Goal: Register for event/course: Sign up to attend an event or enroll in a course

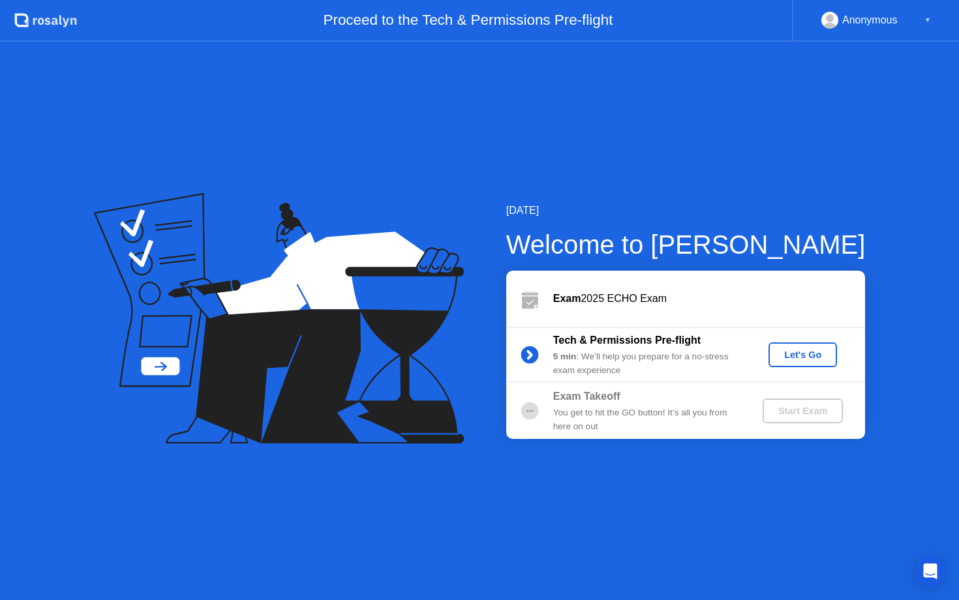
click at [790, 362] on button "Let's Go" at bounding box center [802, 354] width 68 height 25
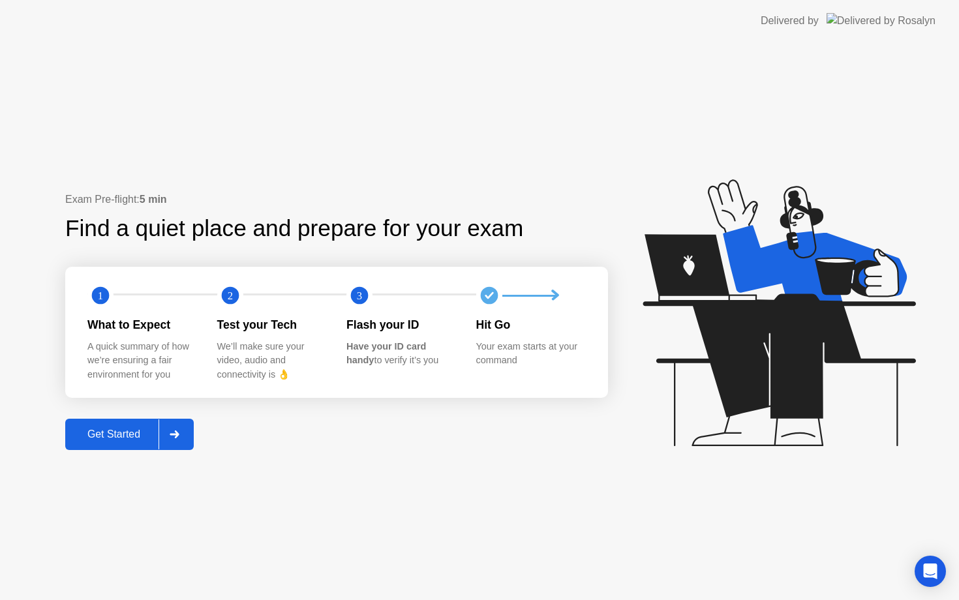
click at [179, 424] on div at bounding box center [173, 434] width 31 height 30
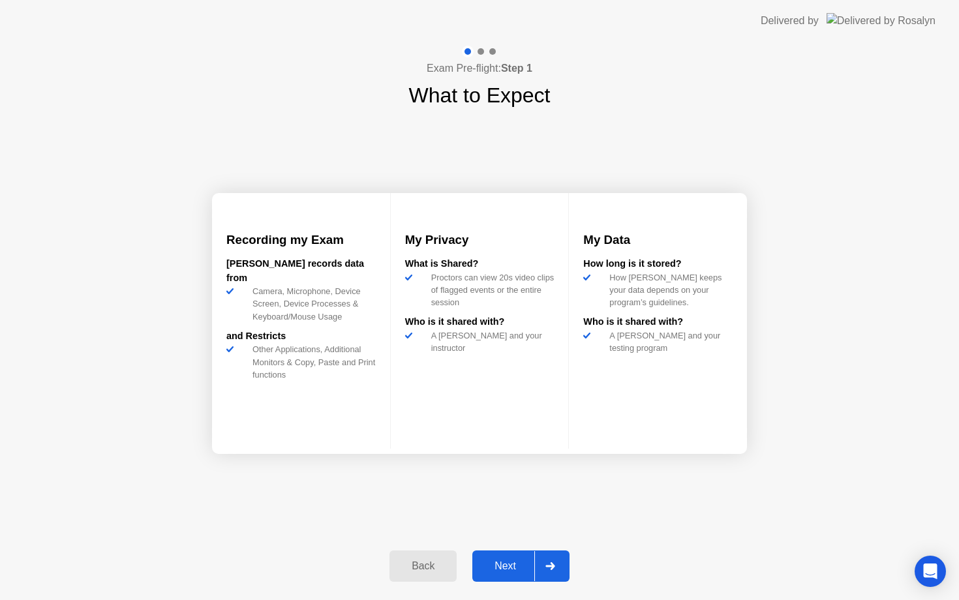
click at [553, 555] on div at bounding box center [549, 566] width 31 height 30
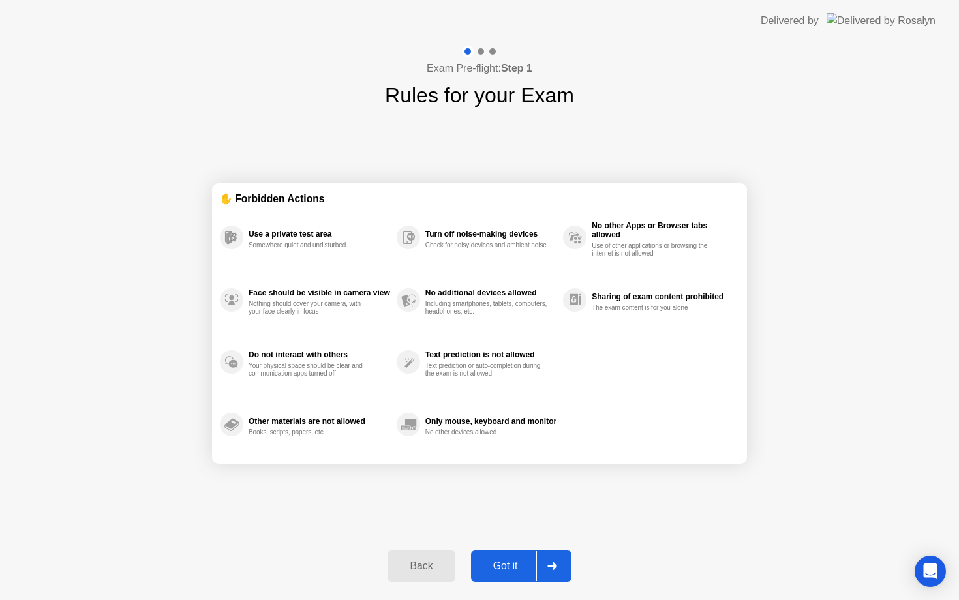
click at [553, 555] on div at bounding box center [551, 566] width 31 height 30
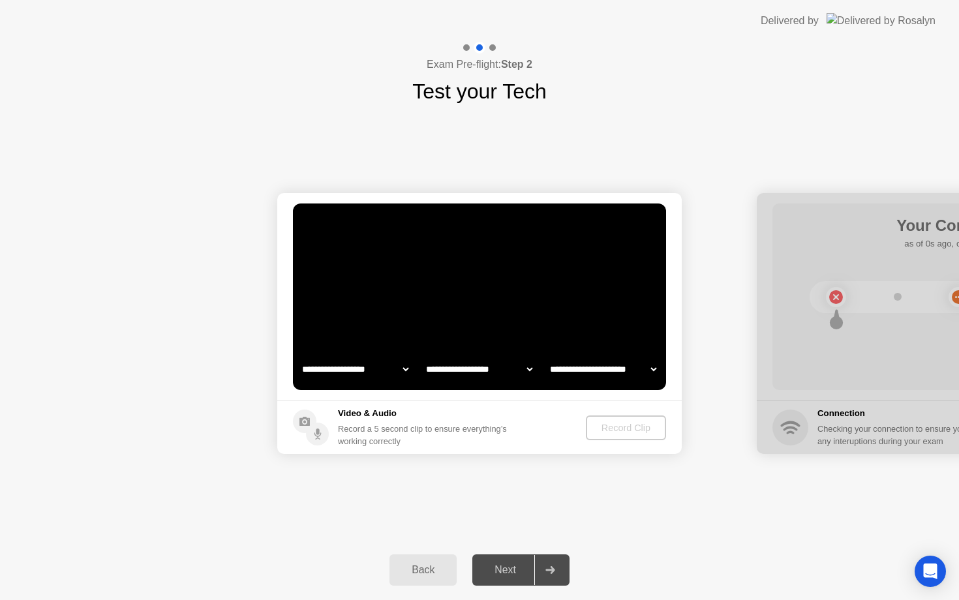
select select "**********"
select select "*******"
click at [411, 419] on h5 "Video & Audio" at bounding box center [425, 413] width 174 height 13
click at [370, 369] on select "**********" at bounding box center [354, 369] width 111 height 26
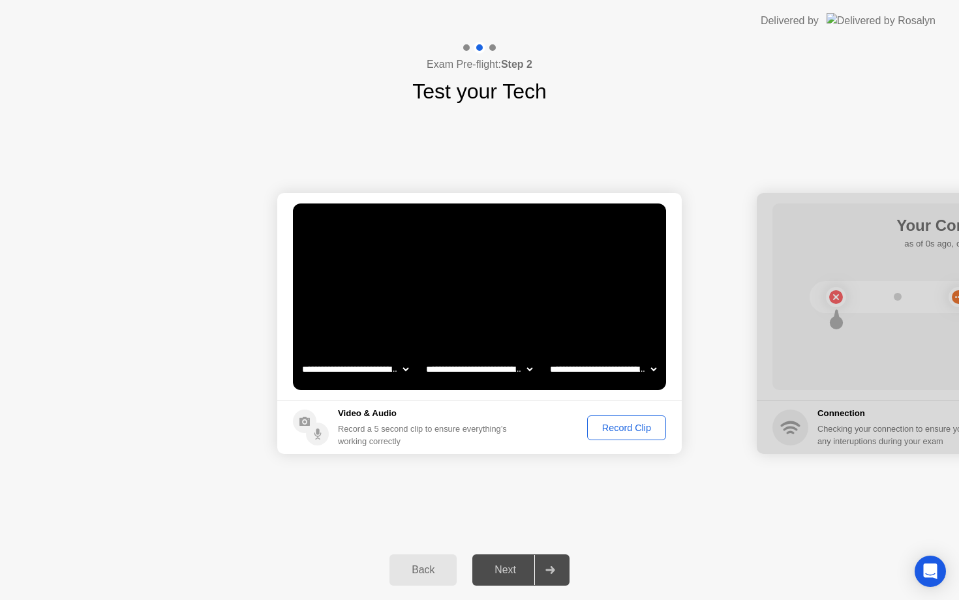
click at [602, 426] on div "Record Clip" at bounding box center [626, 428] width 70 height 10
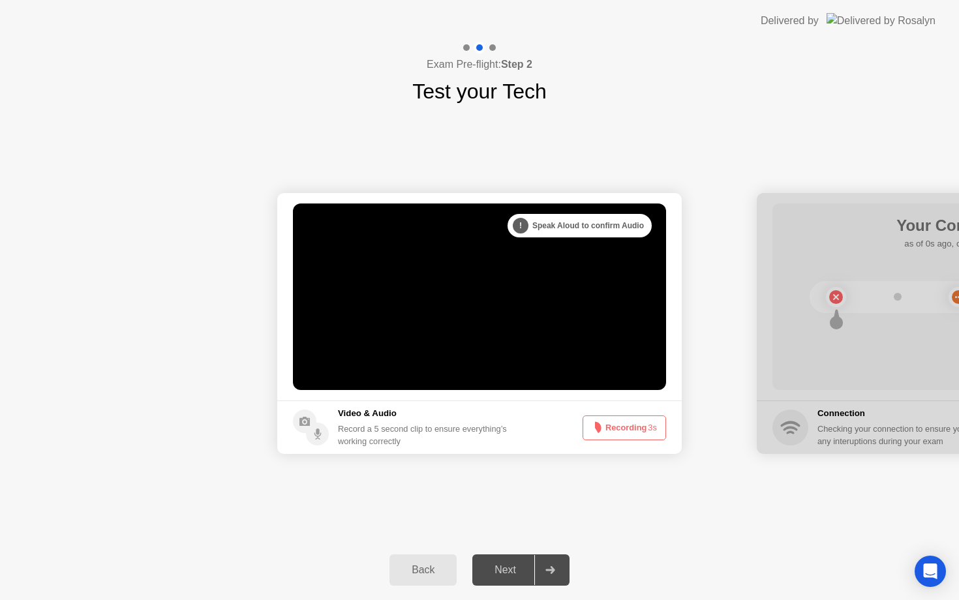
click at [602, 426] on icon at bounding box center [595, 428] width 16 height 16
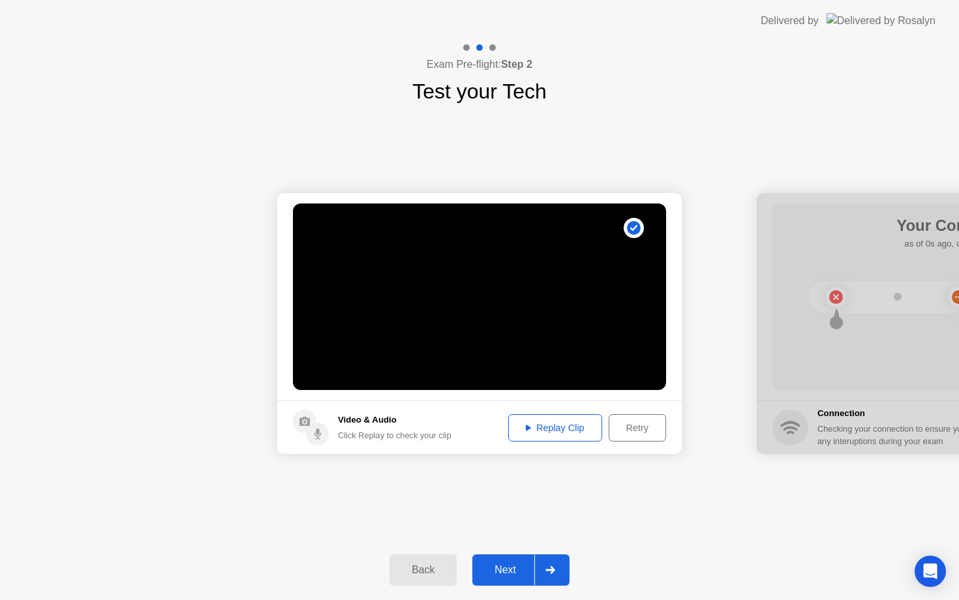
click at [536, 423] on div "Replay Clip" at bounding box center [555, 428] width 85 height 10
click at [563, 563] on div at bounding box center [549, 570] width 31 height 30
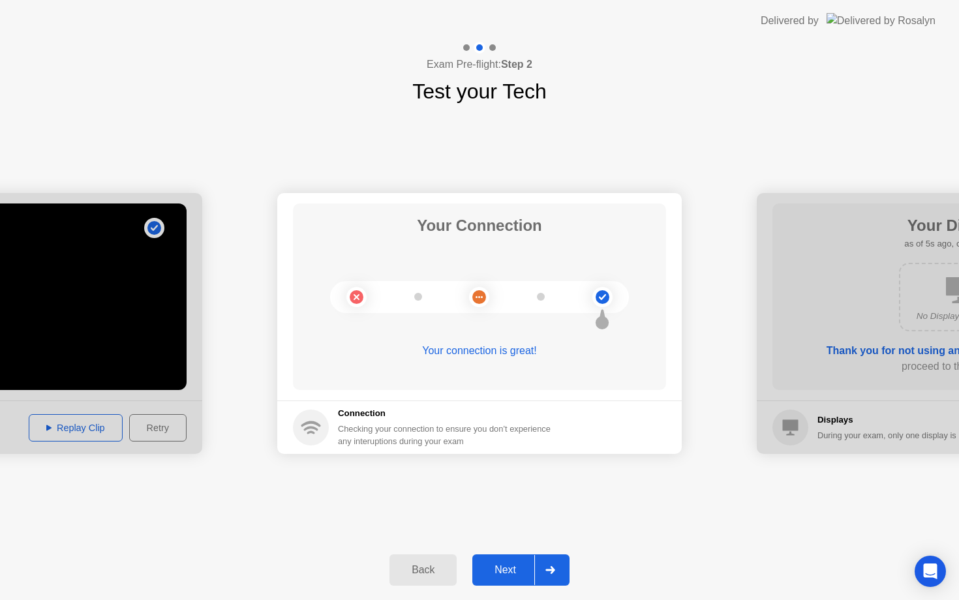
click at [556, 566] on div at bounding box center [549, 570] width 31 height 30
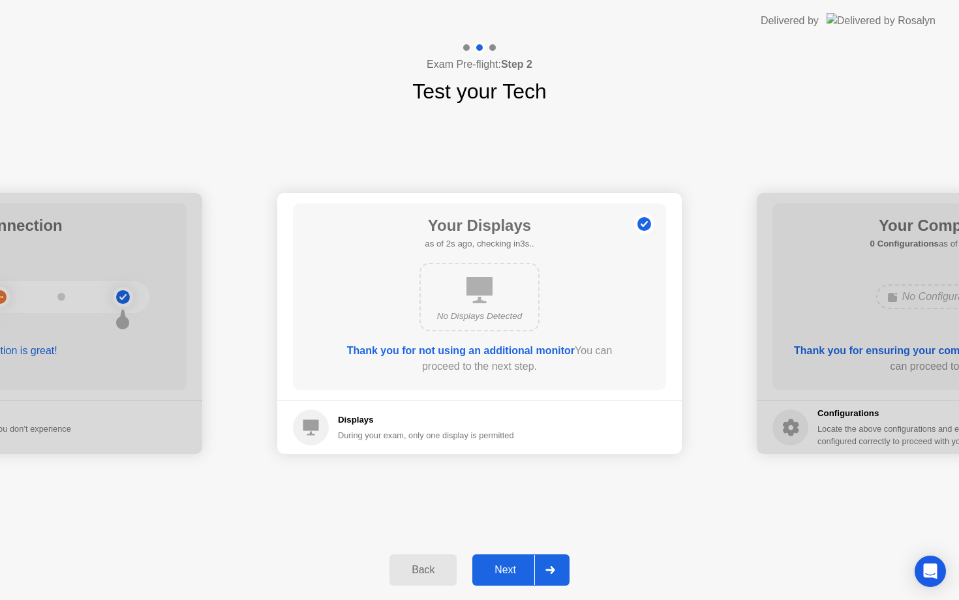
click at [556, 566] on div at bounding box center [549, 570] width 31 height 30
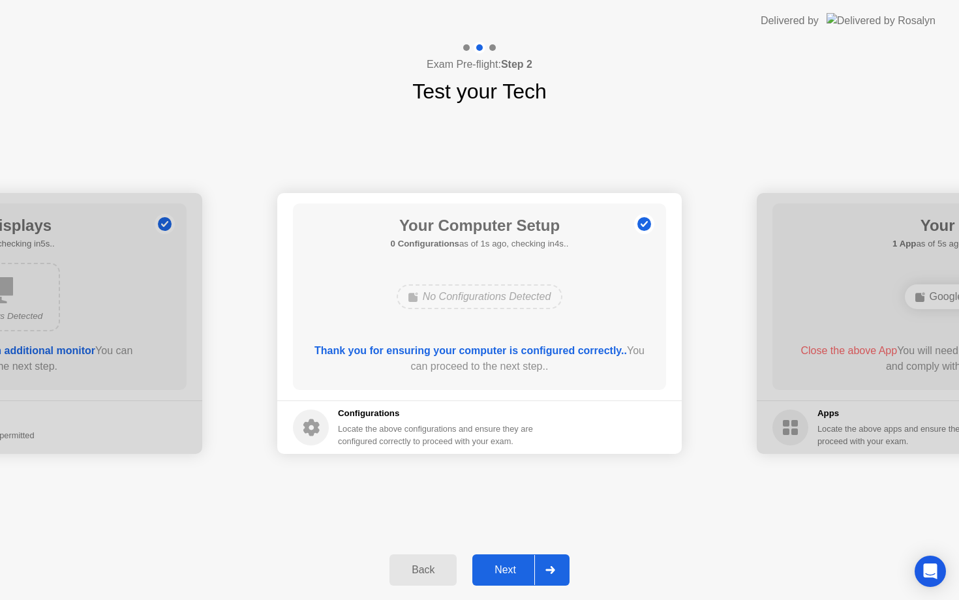
click at [556, 566] on div at bounding box center [549, 570] width 31 height 30
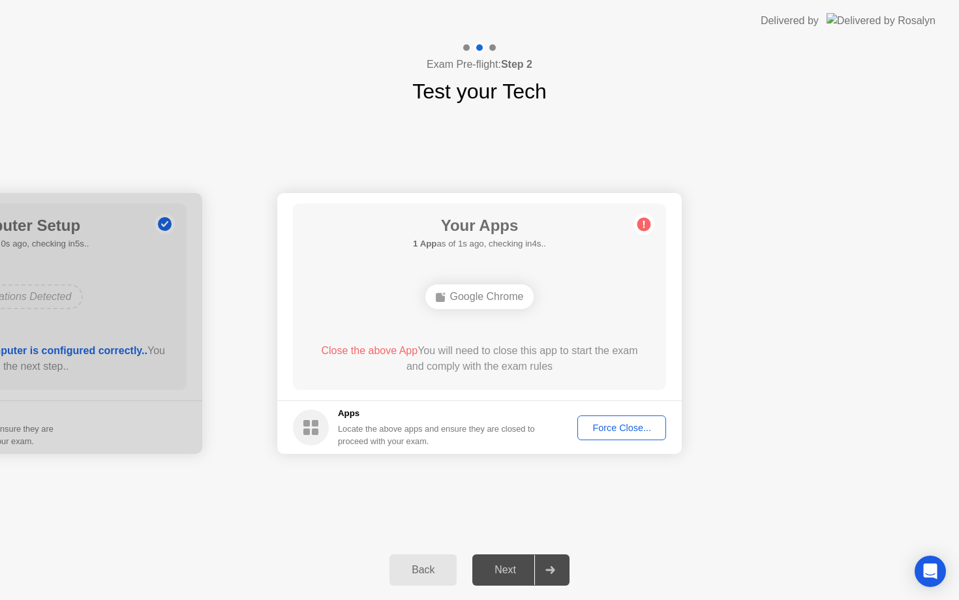
click at [609, 434] on button "Force Close..." at bounding box center [621, 427] width 89 height 25
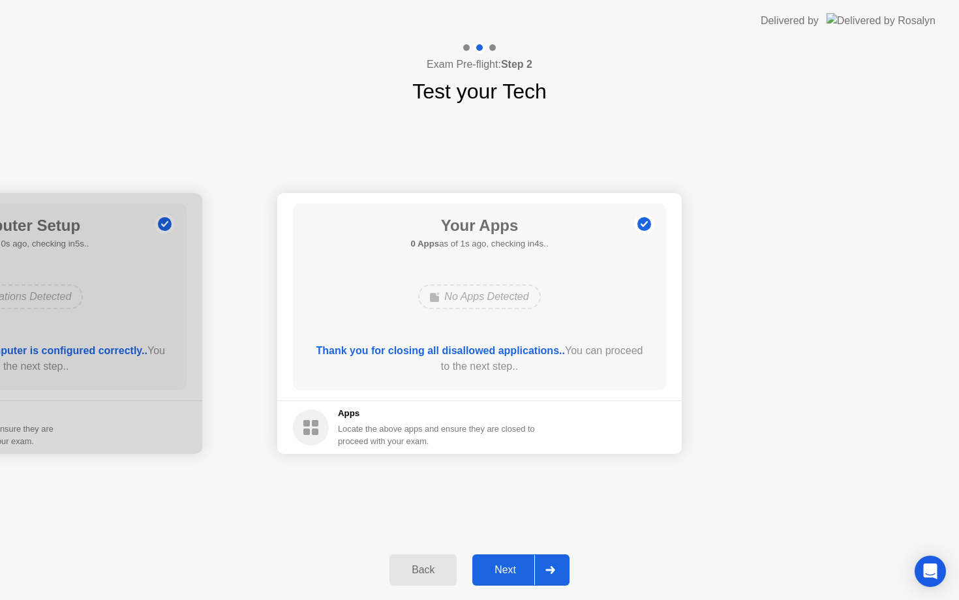
click at [556, 565] on div at bounding box center [549, 570] width 31 height 30
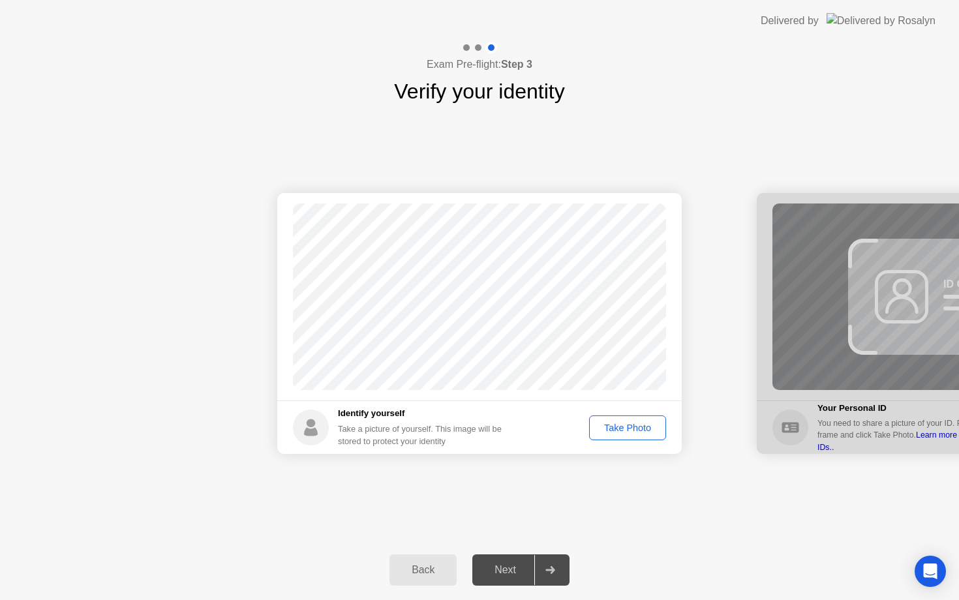
click at [606, 428] on div "Take Photo" at bounding box center [627, 428] width 68 height 10
click at [626, 433] on div "Retake" at bounding box center [635, 428] width 51 height 10
click at [624, 426] on div "Take Photo" at bounding box center [627, 428] width 68 height 10
click at [624, 426] on div "Retake" at bounding box center [635, 428] width 51 height 10
click at [624, 426] on div "Take Photo" at bounding box center [627, 428] width 68 height 10
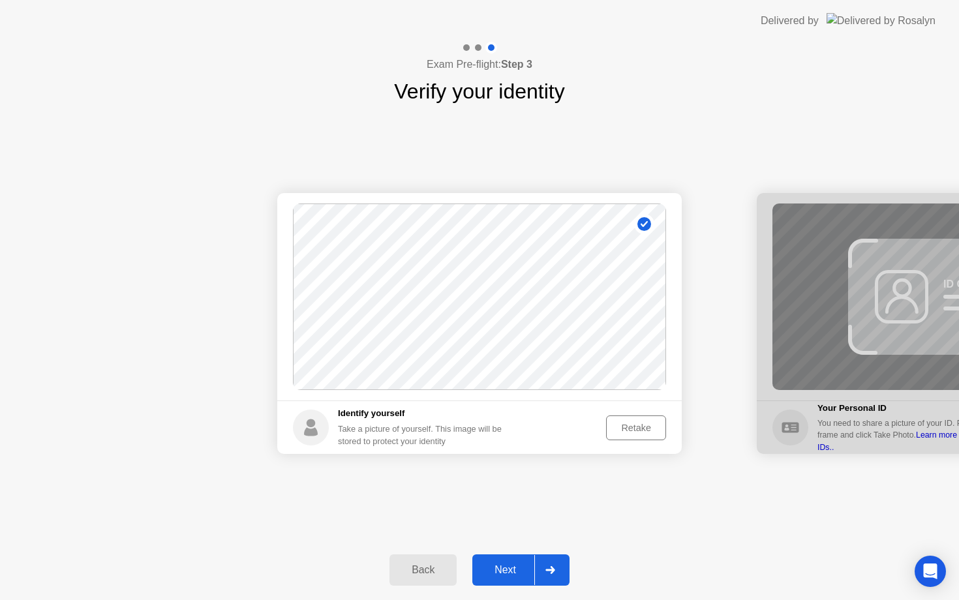
click at [552, 569] on icon at bounding box center [549, 570] width 9 height 8
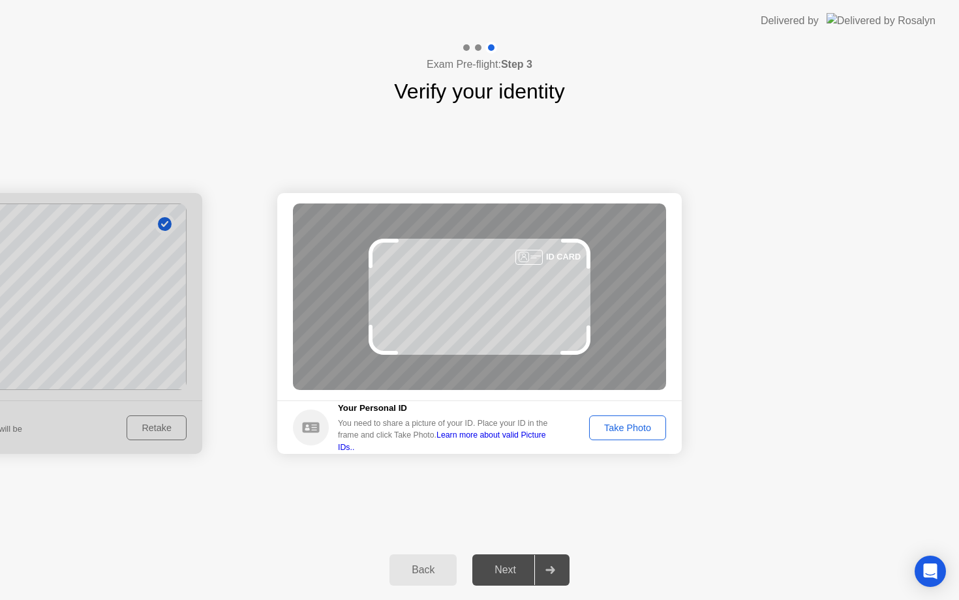
click at [640, 436] on button "Take Photo" at bounding box center [627, 427] width 77 height 25
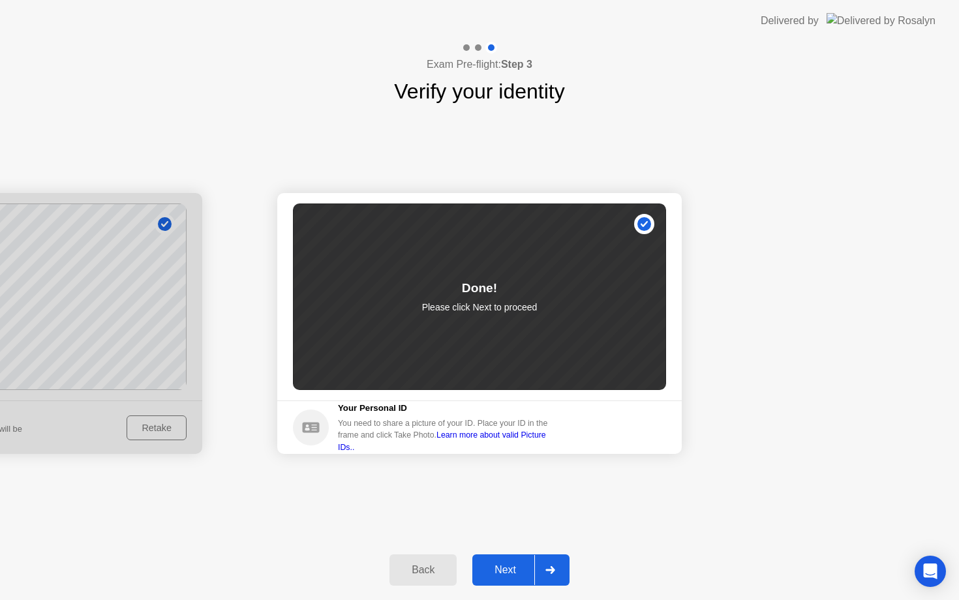
click at [559, 564] on div at bounding box center [549, 570] width 31 height 30
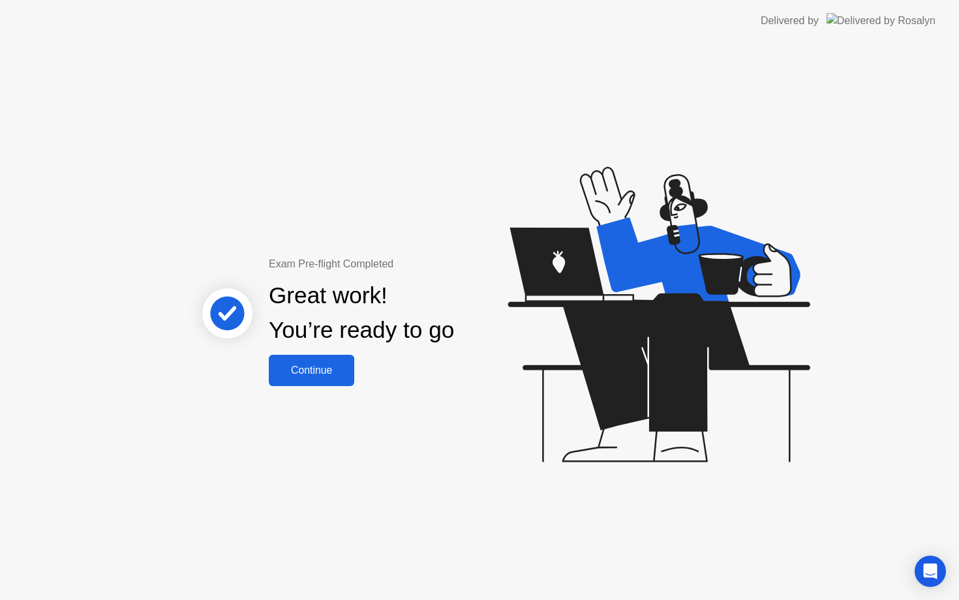
click at [277, 349] on div "Great work! You’re ready to go" at bounding box center [362, 313] width 352 height 83
click at [290, 366] on div "Continue" at bounding box center [312, 370] width 78 height 12
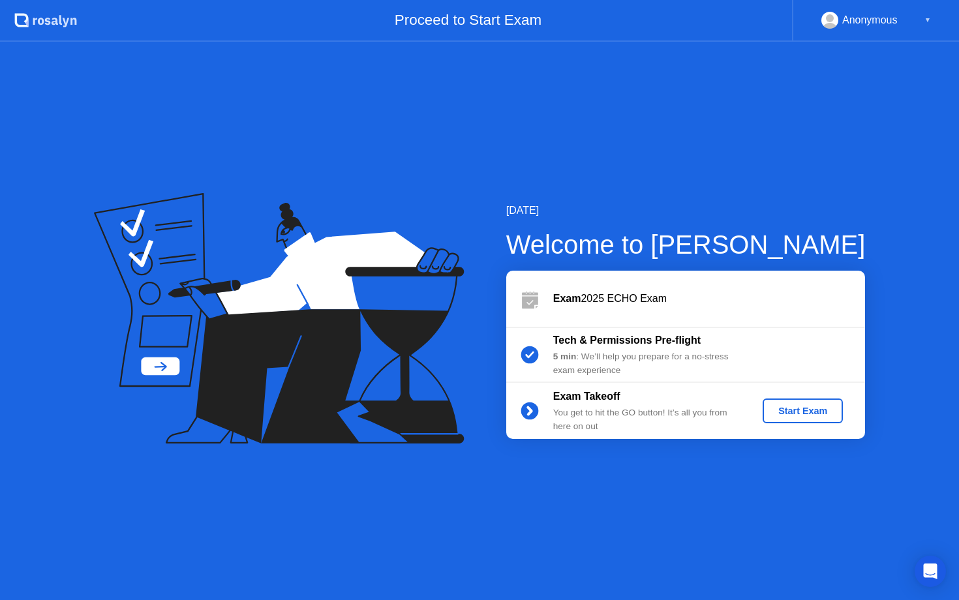
click at [790, 413] on div "Start Exam" at bounding box center [802, 411] width 70 height 10
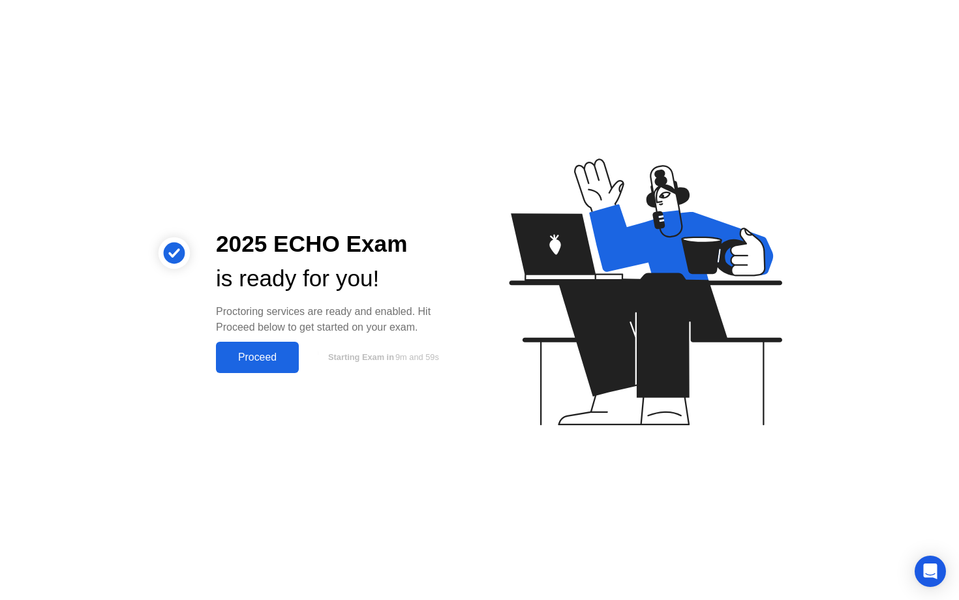
click at [276, 357] on div "Proceed" at bounding box center [257, 357] width 75 height 12
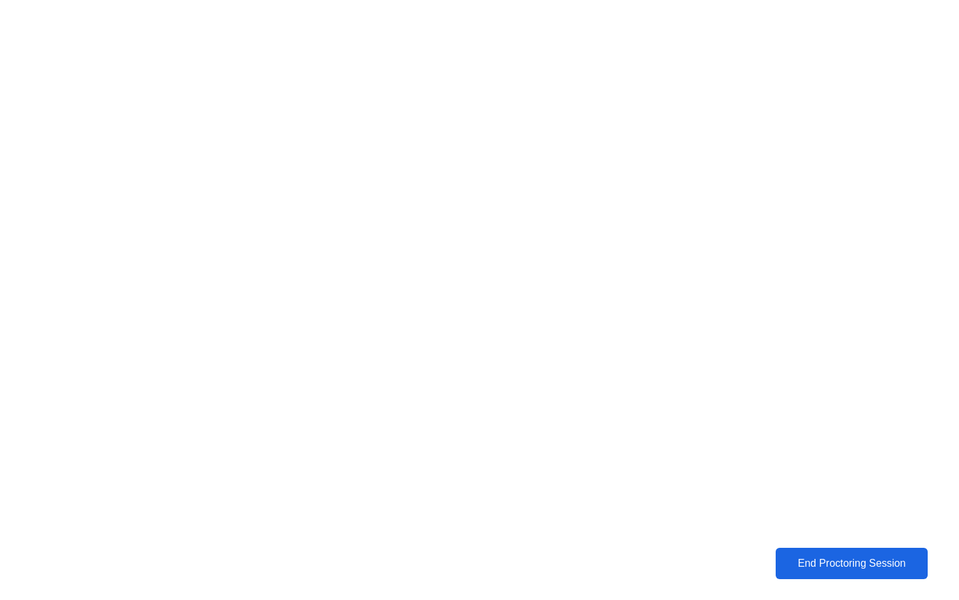
click at [807, 560] on div "End Proctoring Session" at bounding box center [851, 563] width 145 height 12
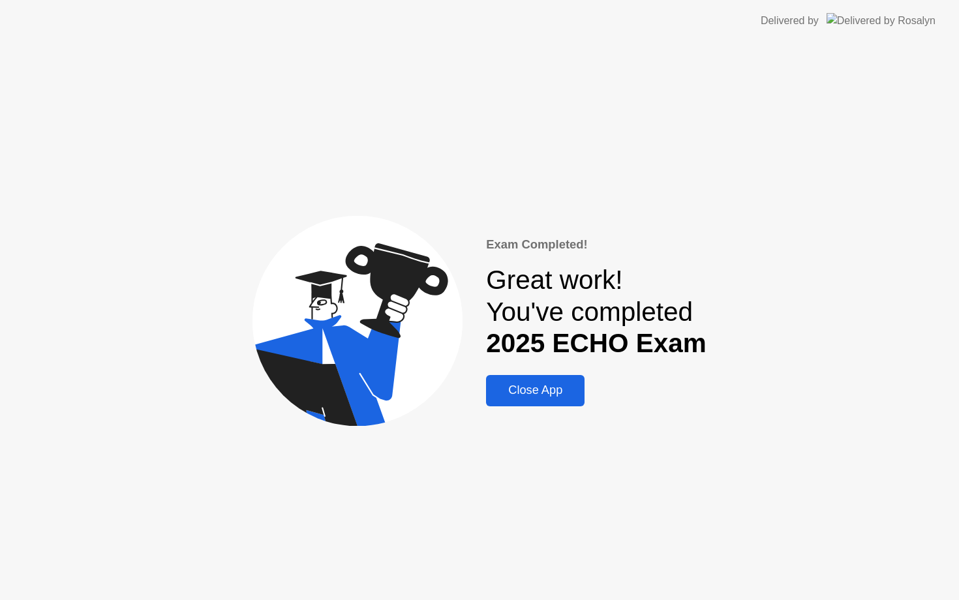
click at [572, 396] on div "Close App" at bounding box center [535, 390] width 91 height 14
